Goal: Task Accomplishment & Management: Use online tool/utility

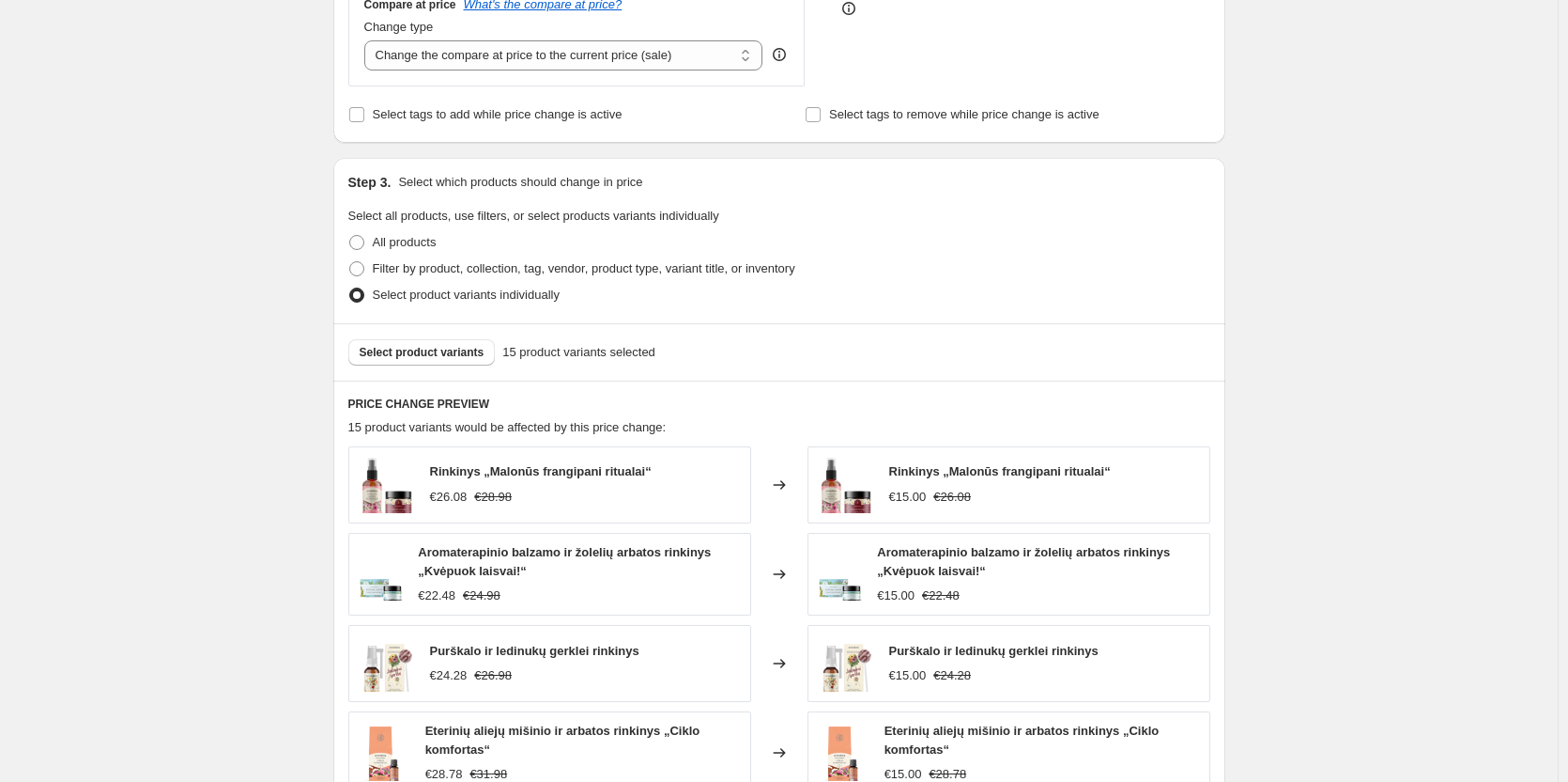
scroll to position [657, 0]
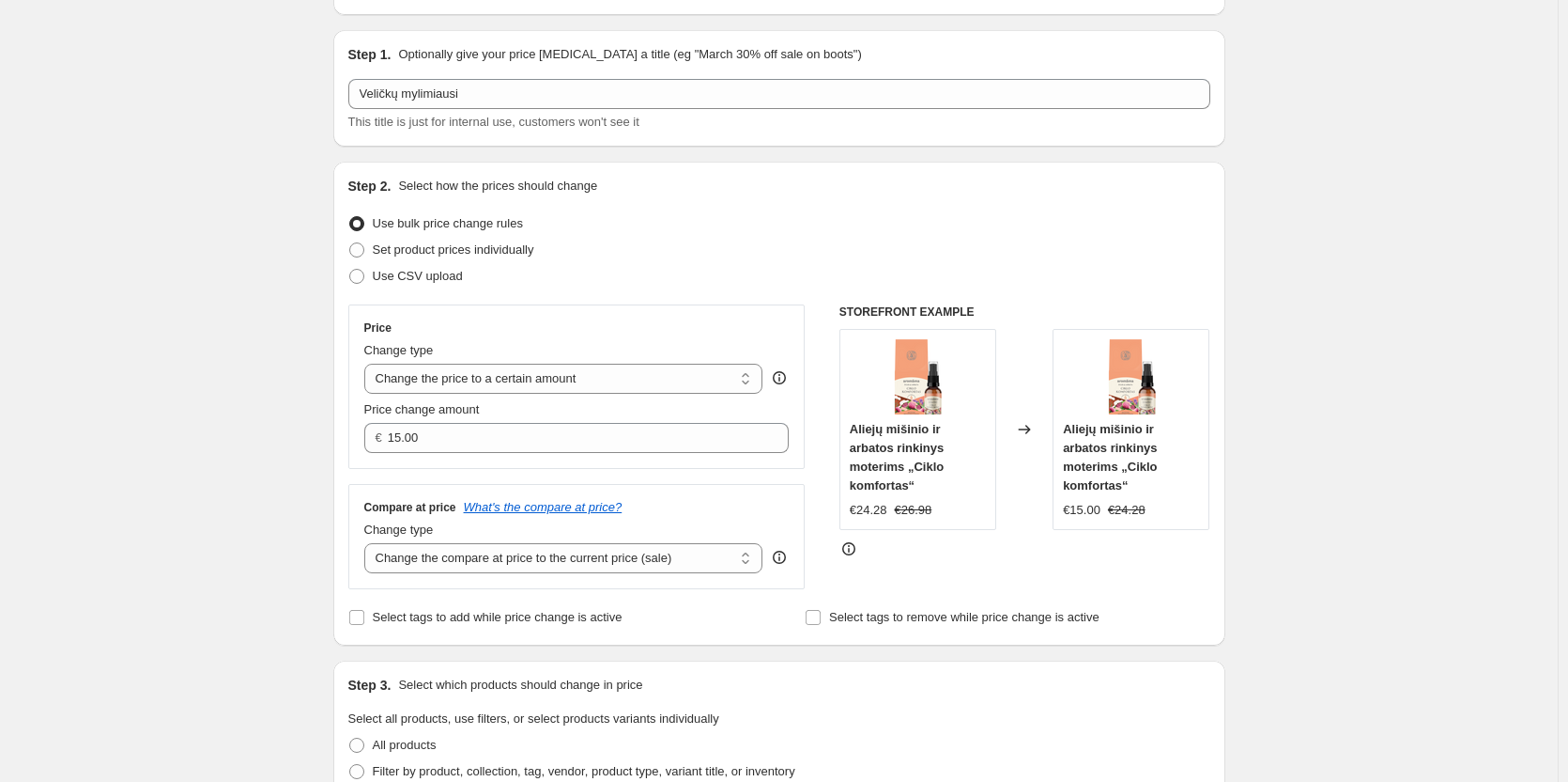
scroll to position [188, 0]
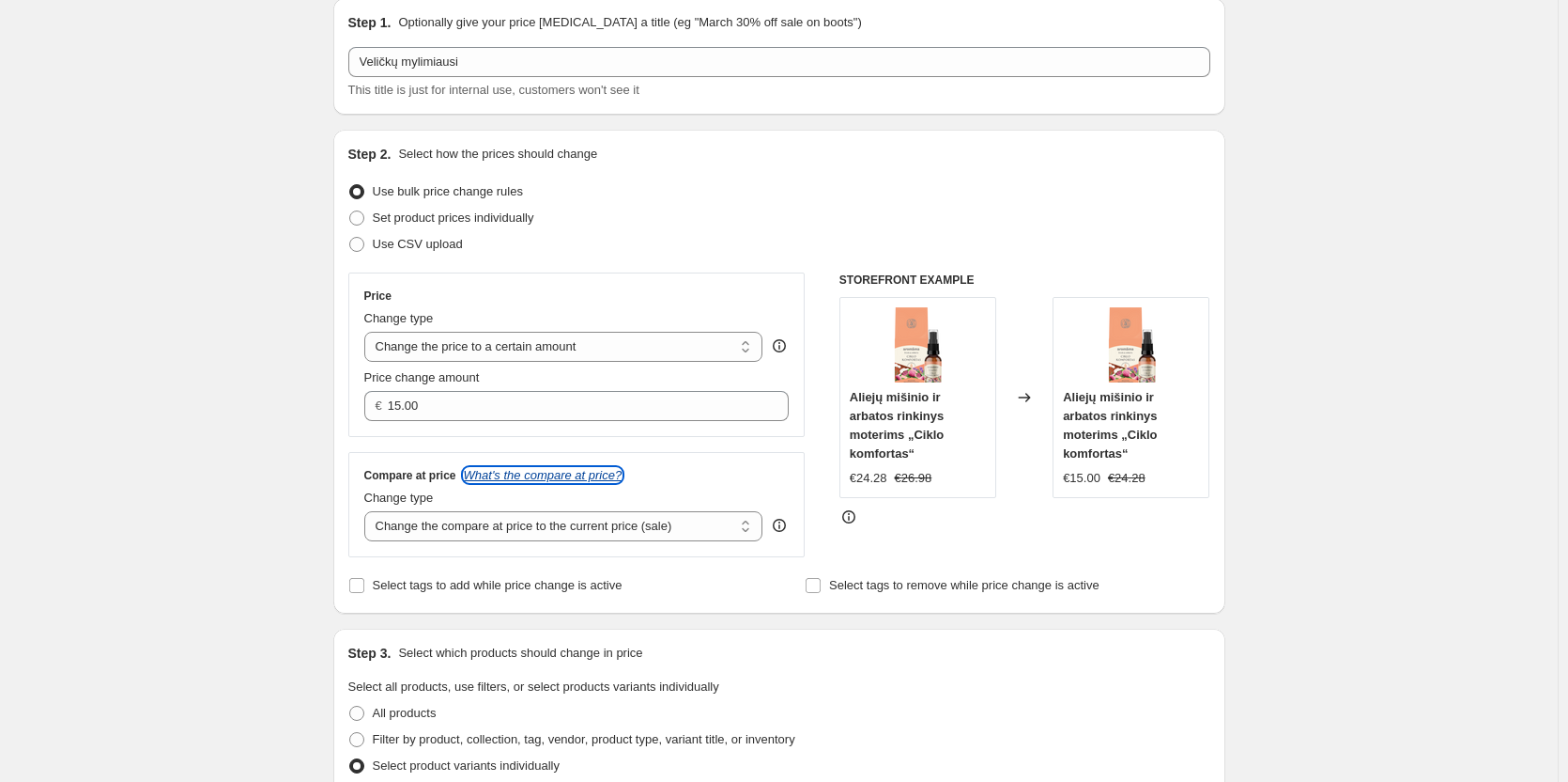
click at [592, 472] on icon "What's the compare at price?" at bounding box center [542, 475] width 158 height 14
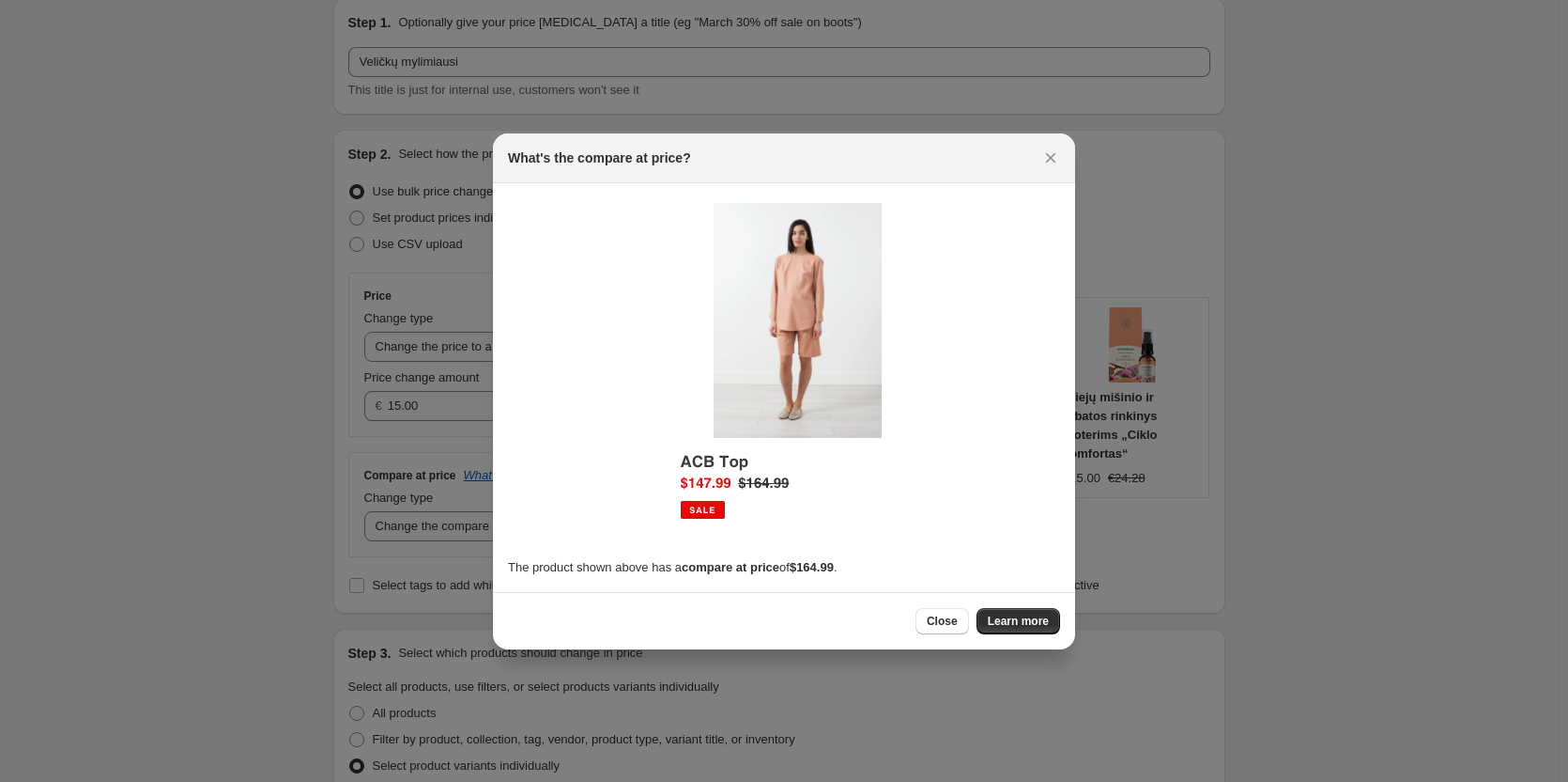
click at [1052, 154] on icon "Close" at bounding box center [1051, 158] width 19 height 19
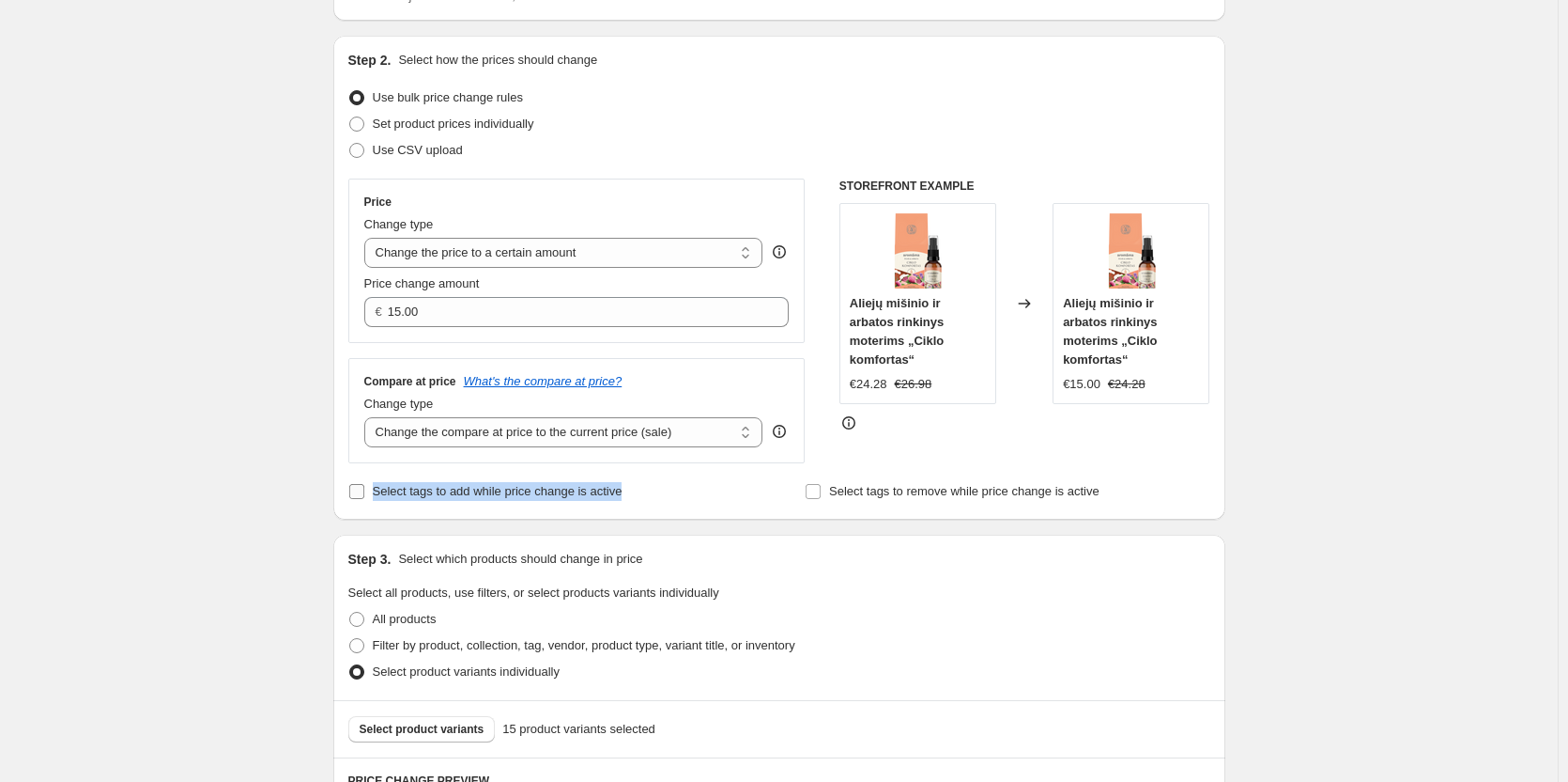
drag, startPoint x: 629, startPoint y: 495, endPoint x: 364, endPoint y: 497, distance: 265.0
click at [364, 497] on div "Select tags to add while price change is active" at bounding box center [550, 491] width 405 height 26
copy label "Select tags to add while price change is active"
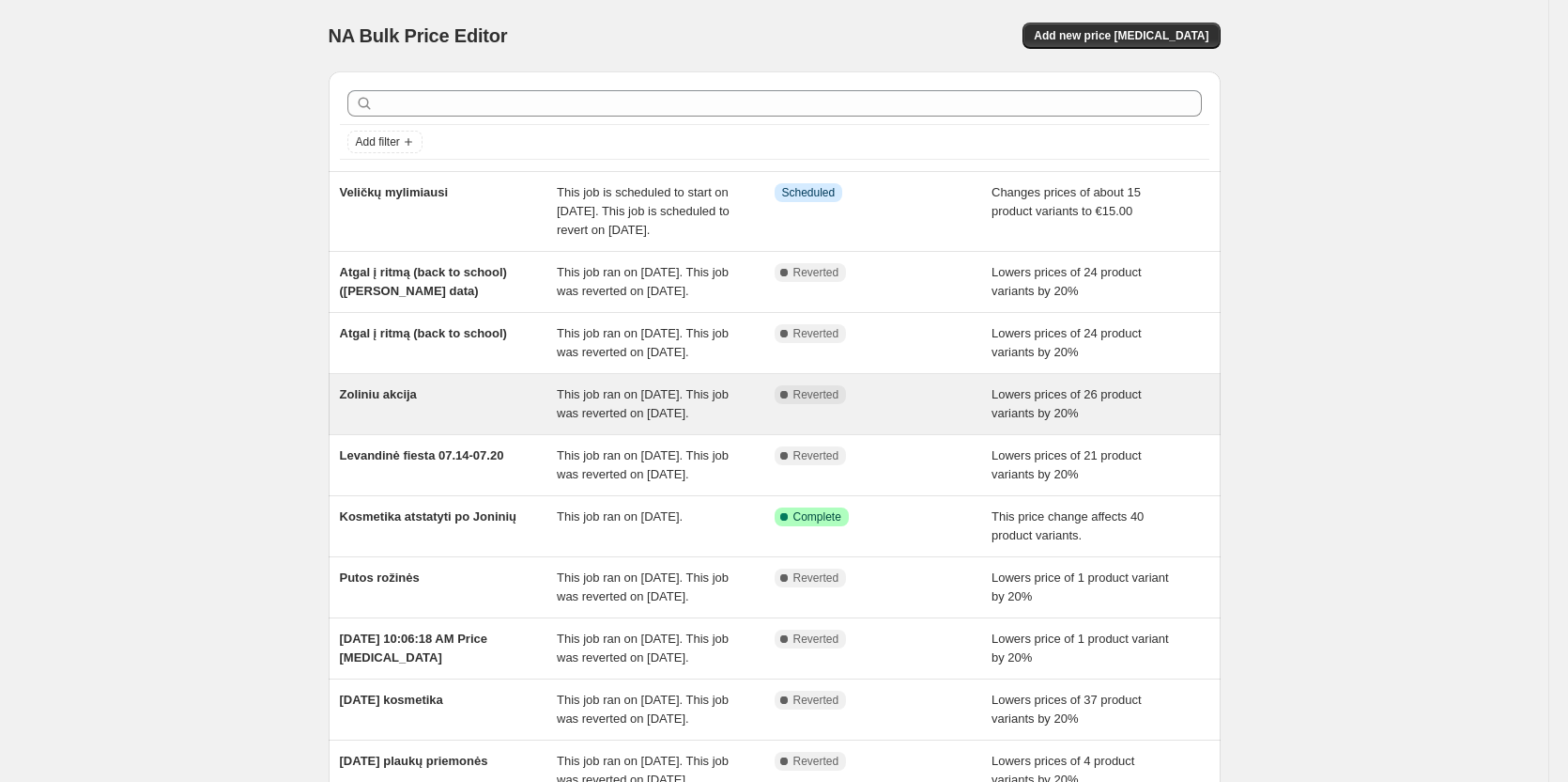
click at [866, 423] on div "Complete Reverted" at bounding box center [883, 404] width 218 height 38
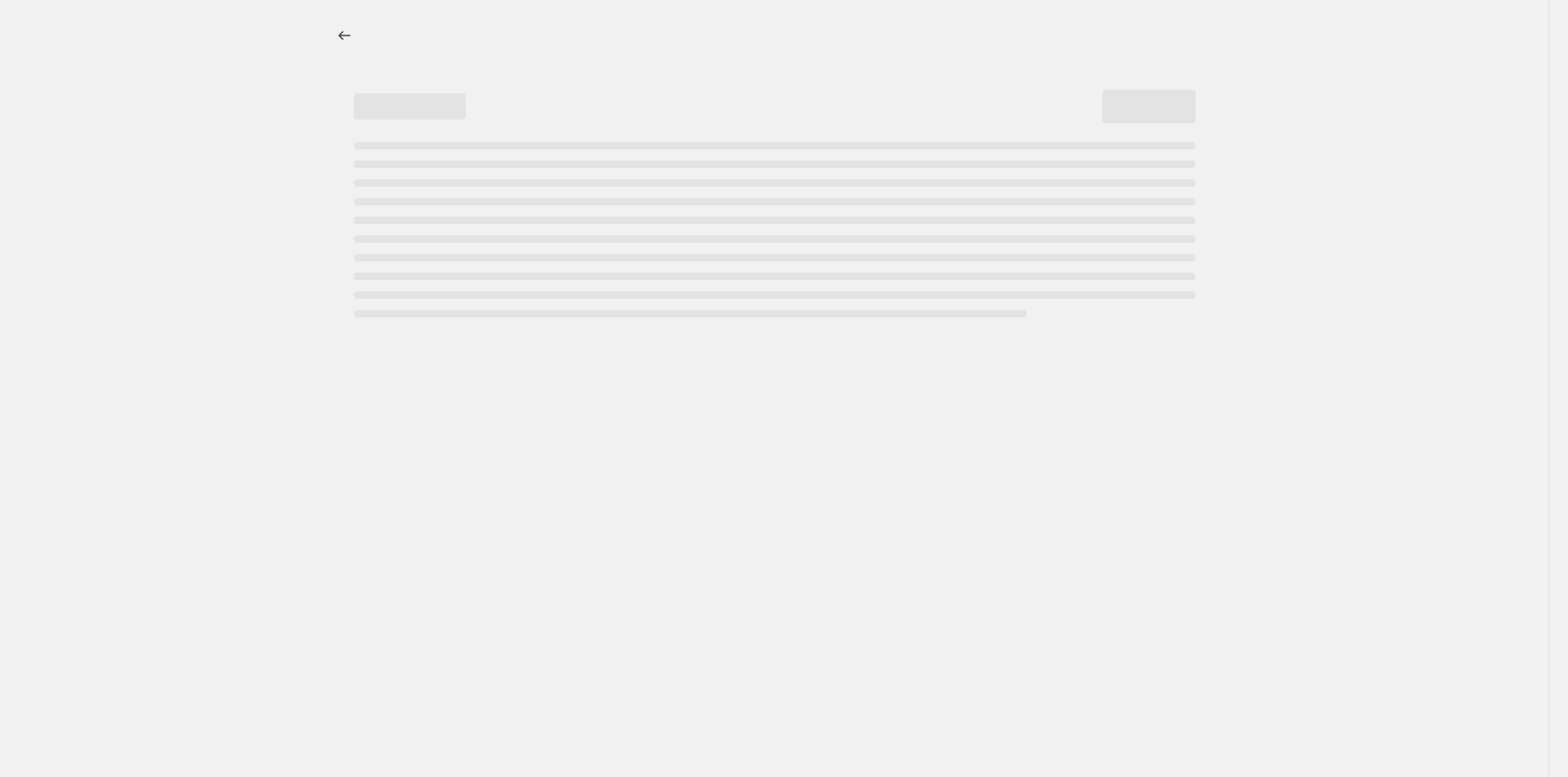
select select "percentage"
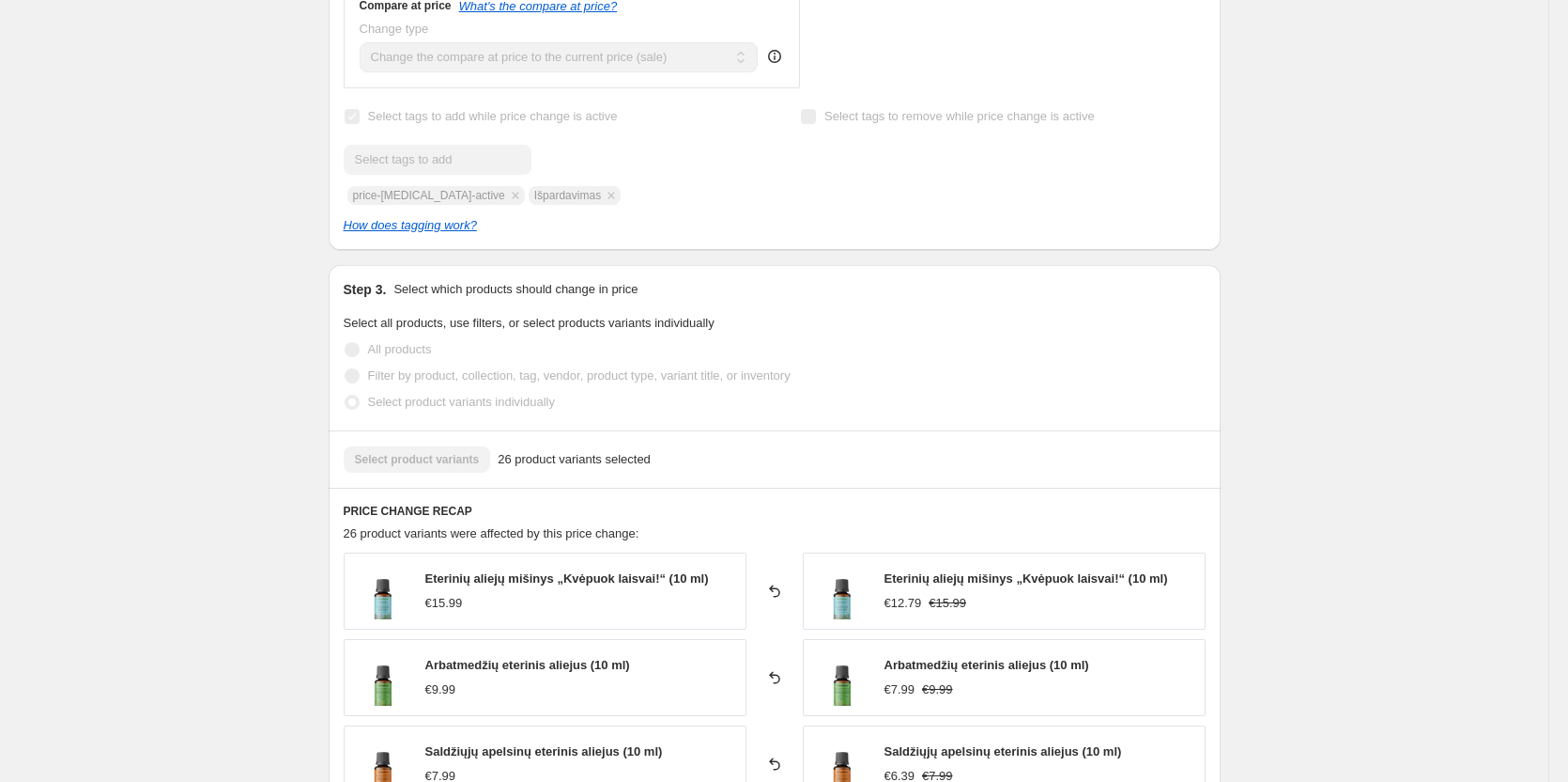
scroll to position [752, 0]
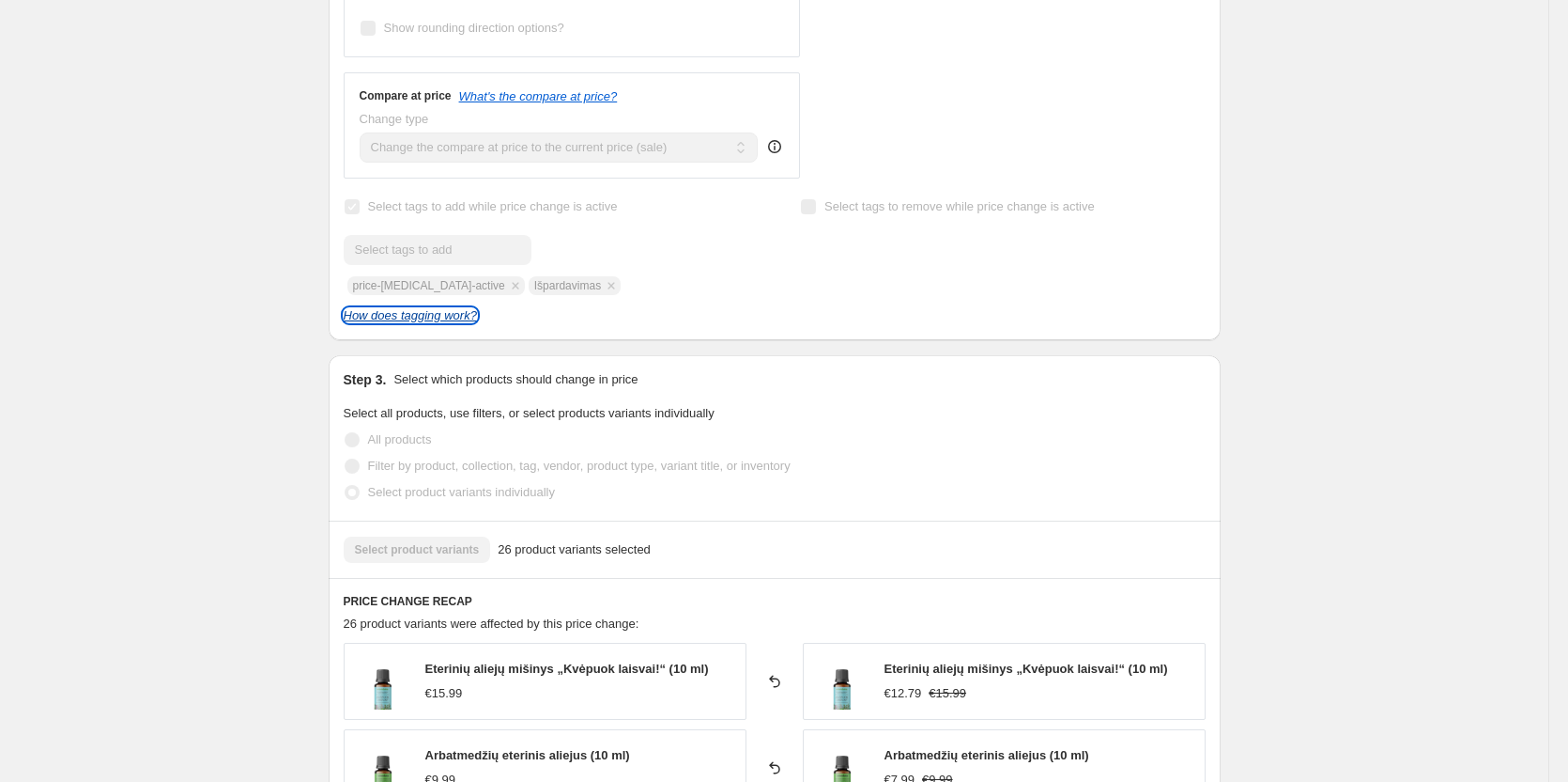
click at [465, 316] on icon "How does tagging work?" at bounding box center [411, 315] width 134 height 14
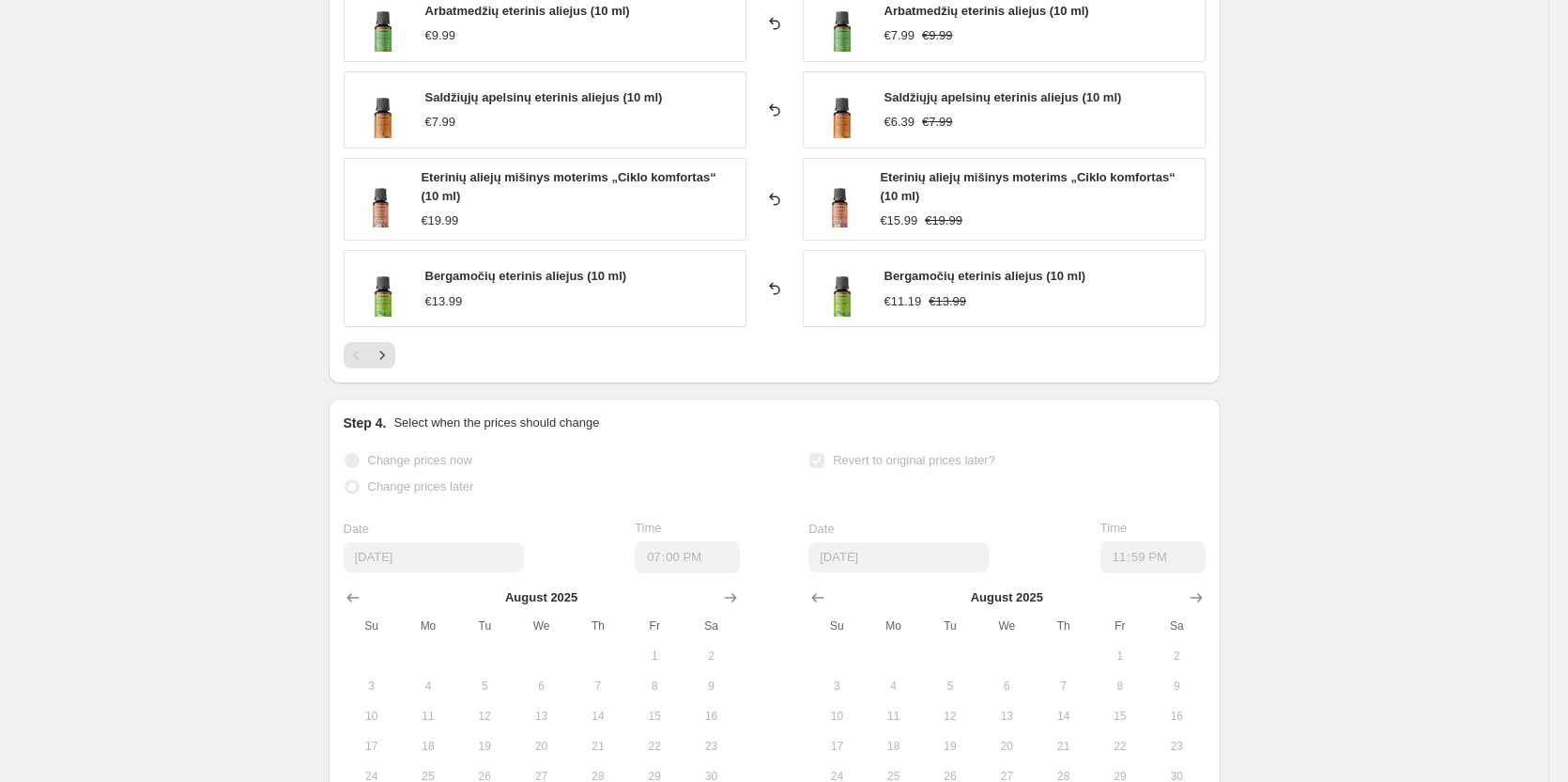
scroll to position [1503, 0]
